Goal: Task Accomplishment & Management: Use online tool/utility

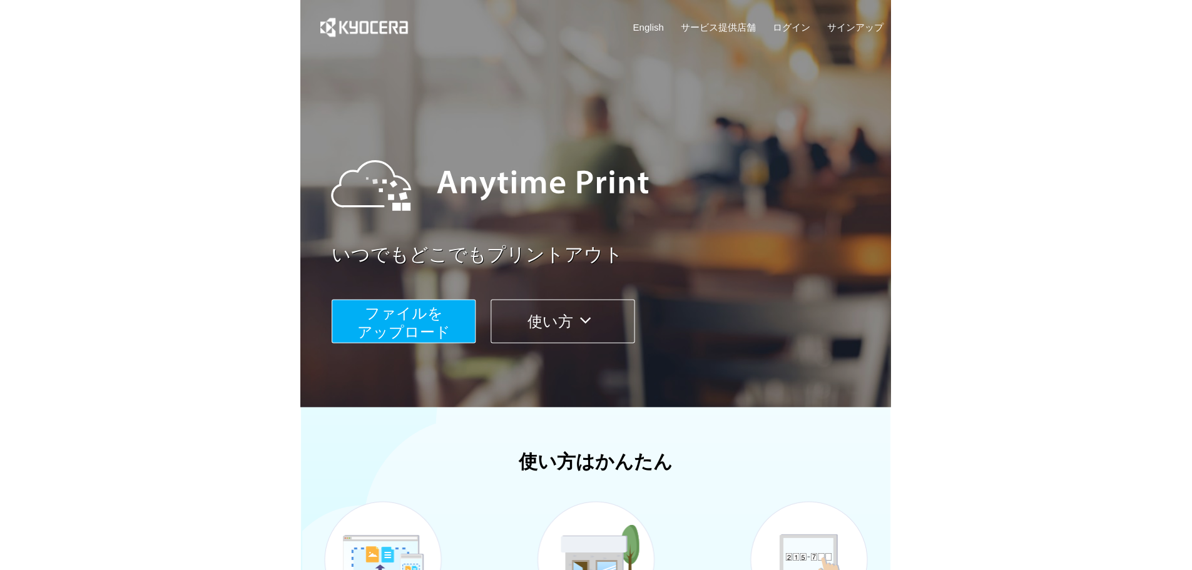
scroll to position [255, 0]
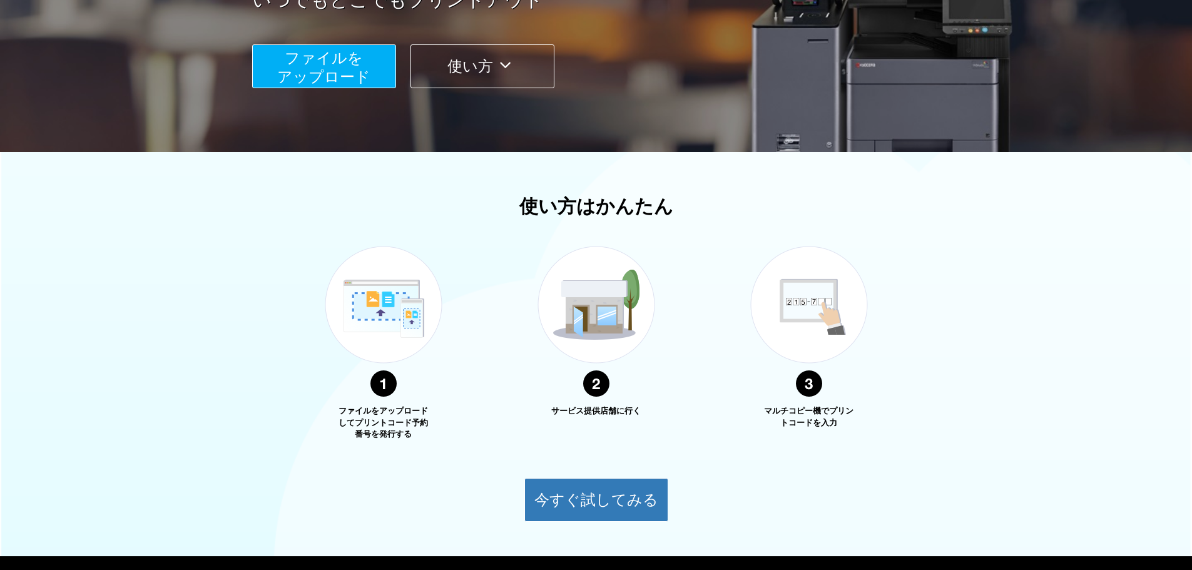
click at [363, 61] on button "ファイルを ​​アップロード" at bounding box center [324, 66] width 144 height 44
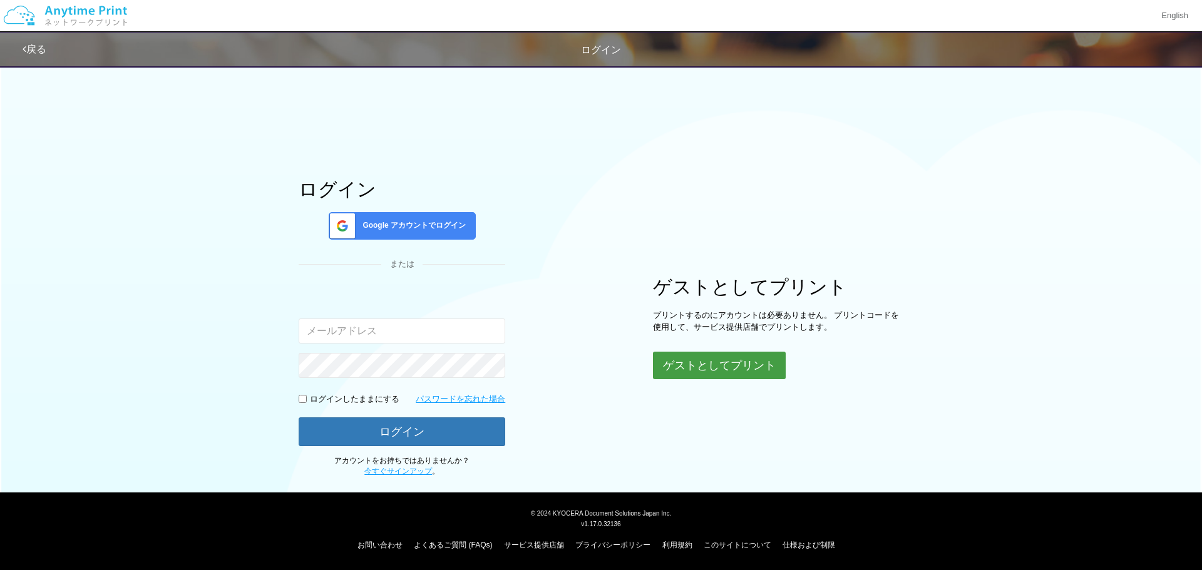
click at [590, 362] on button "ゲストとしてプリント" at bounding box center [719, 366] width 133 height 28
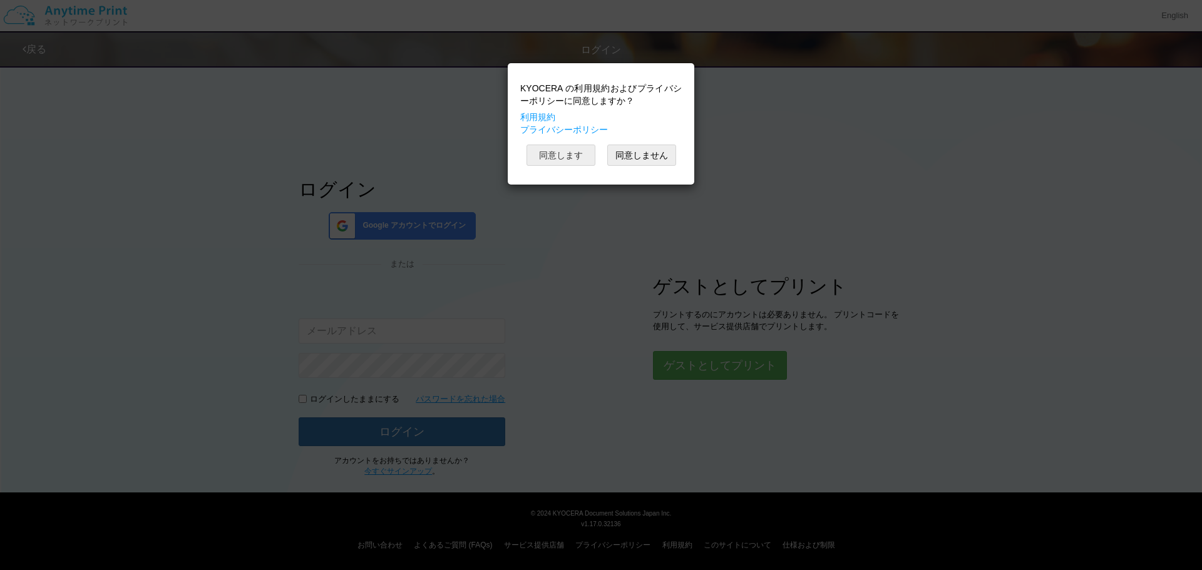
click at [572, 158] on button "同意します" at bounding box center [560, 155] width 69 height 21
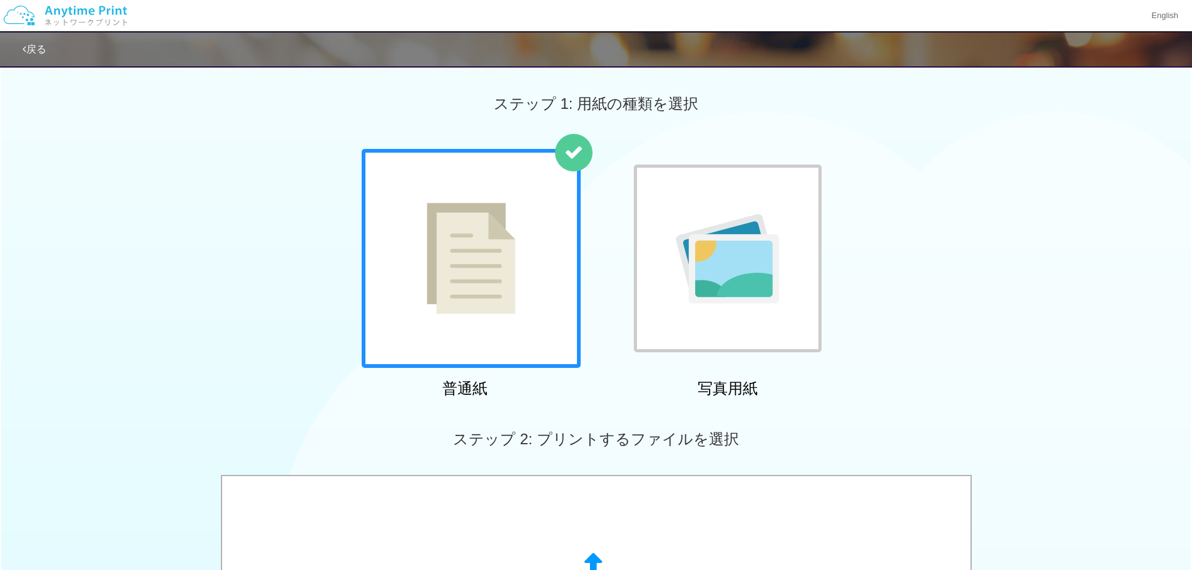
click at [530, 249] on div at bounding box center [471, 258] width 219 height 219
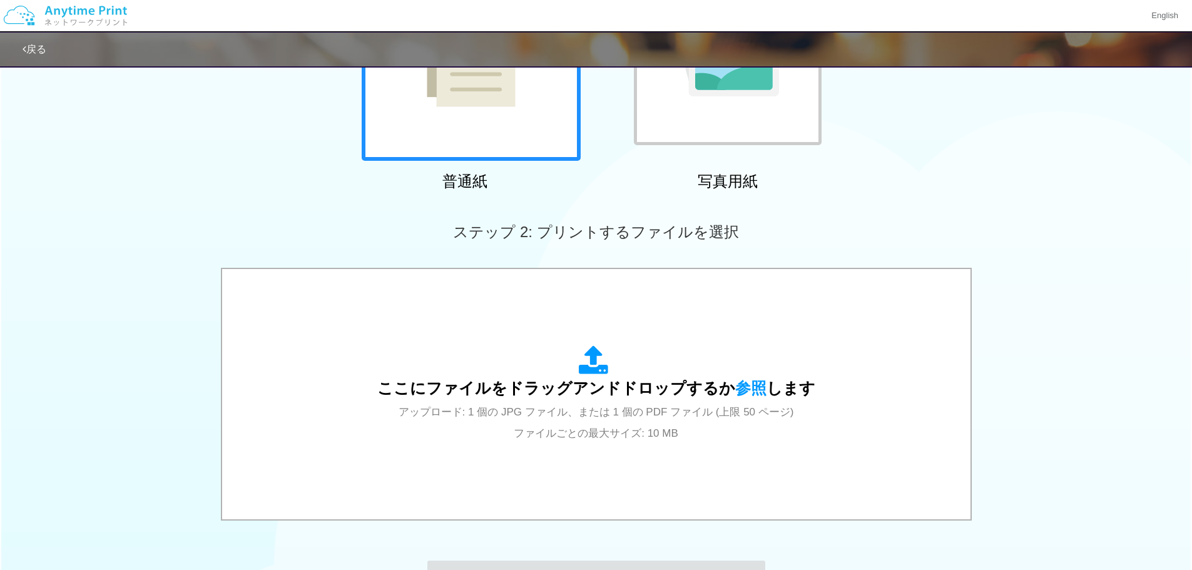
scroll to position [208, 0]
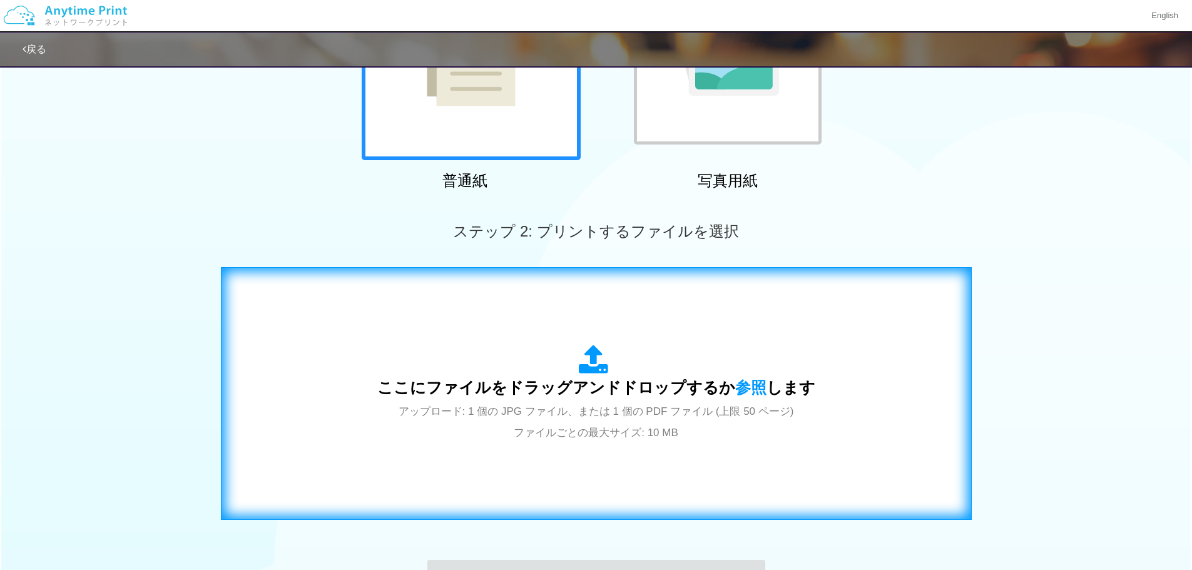
click at [577, 372] on div "ここにファイルをドラッグアンドドロップするか 参照 します アップロード: 1 個の JPG ファイル、または 1 個の PDF ファイル (上限 50 ペー…" at bounding box center [596, 394] width 438 height 98
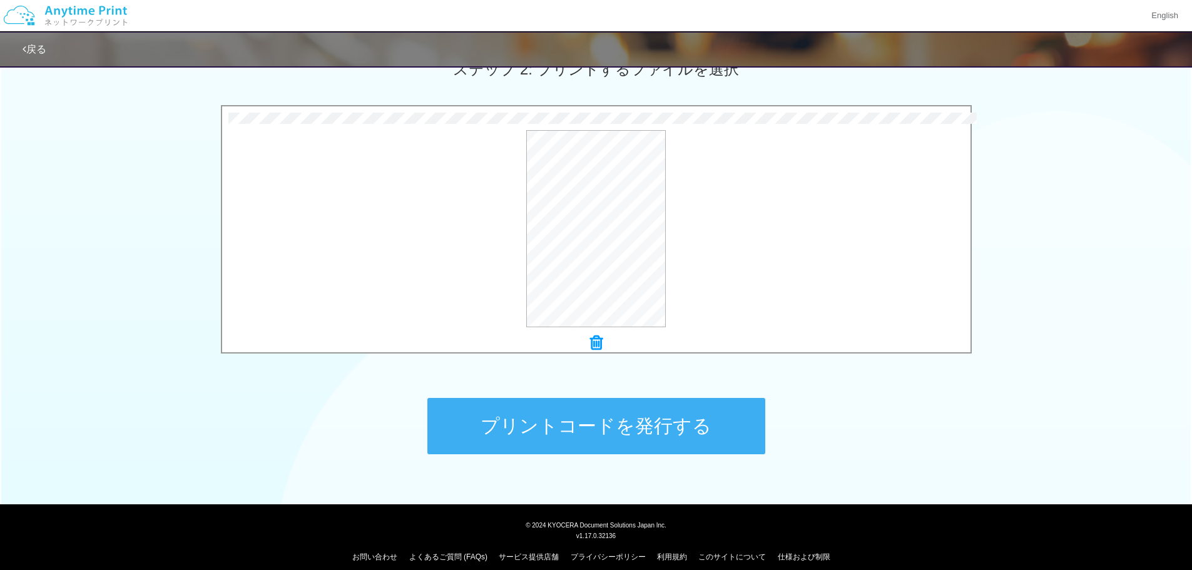
scroll to position [382, 0]
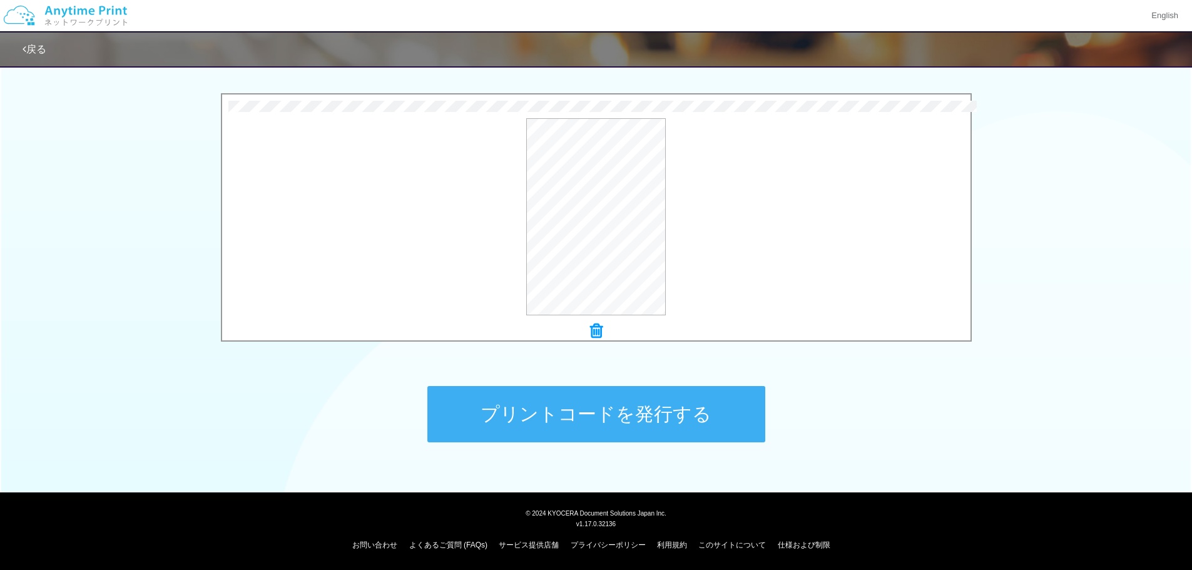
click at [590, 398] on button "プリントコードを発行する" at bounding box center [597, 414] width 338 height 56
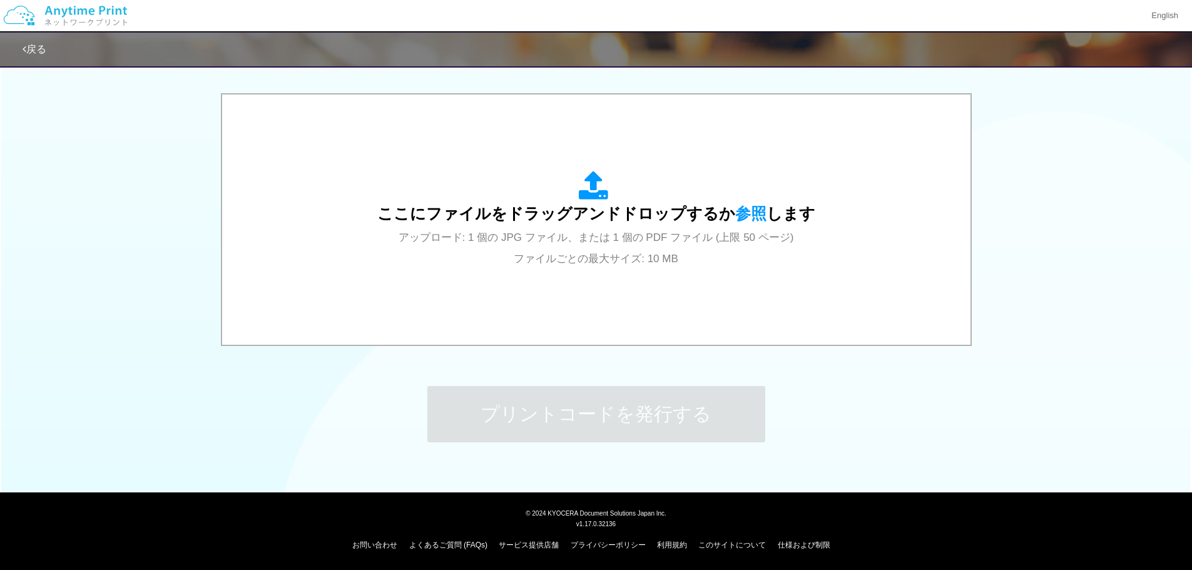
scroll to position [0, 0]
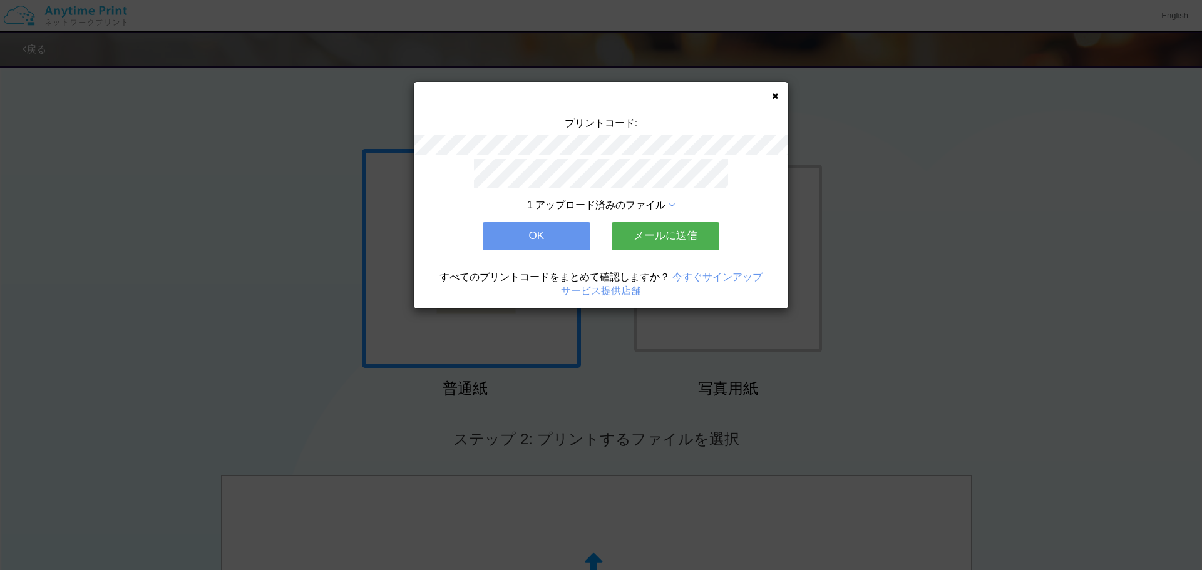
click at [590, 237] on button "メールに送信" at bounding box center [666, 236] width 108 height 28
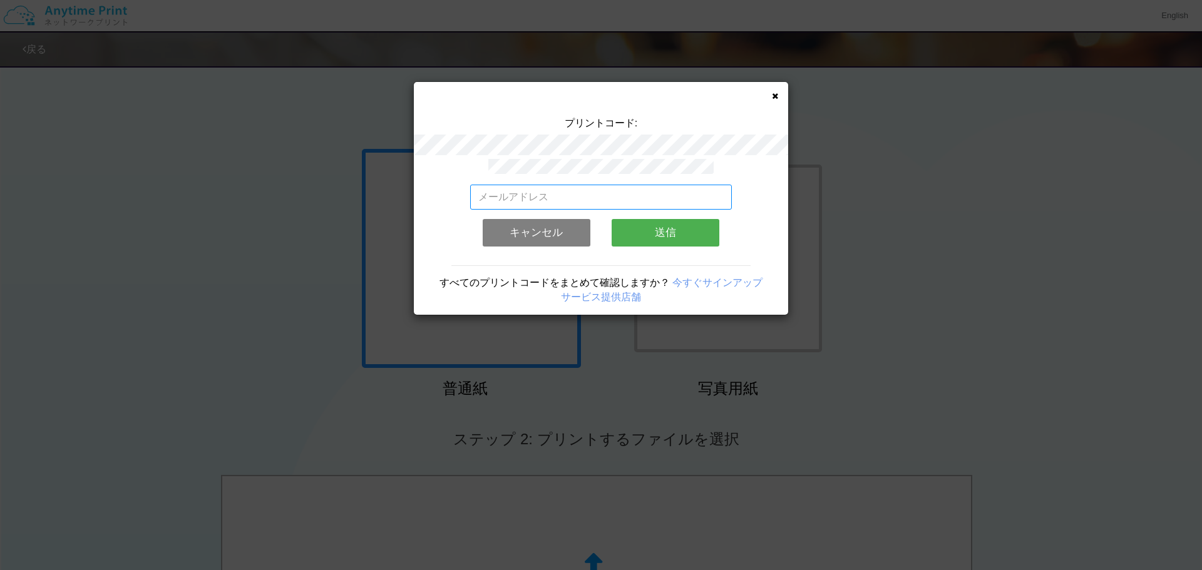
click at [590, 202] on input "email" at bounding box center [601, 197] width 262 height 25
type input "さ"
type input "[EMAIL_ADDRESS][DOMAIN_NAME]"
click at [590, 230] on button "送信" at bounding box center [666, 233] width 108 height 28
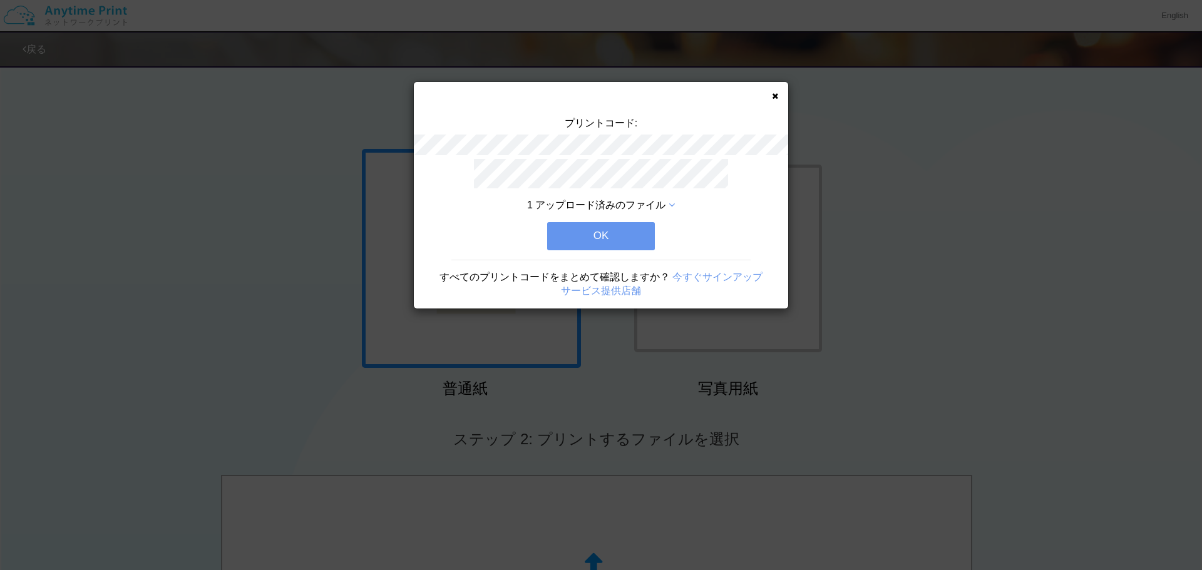
click at [590, 230] on button "OK" at bounding box center [601, 236] width 108 height 28
